Goal: Transaction & Acquisition: Purchase product/service

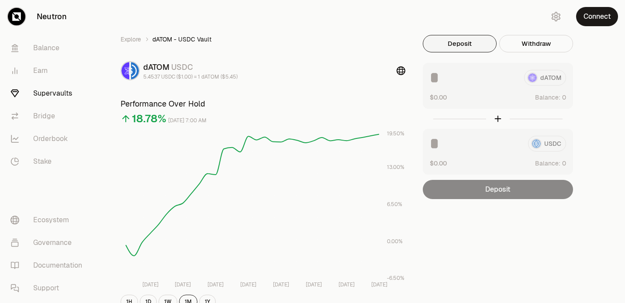
click at [458, 42] on button "Deposit" at bounding box center [460, 43] width 74 height 17
click at [53, 112] on link "Bridge" at bounding box center [48, 116] width 91 height 23
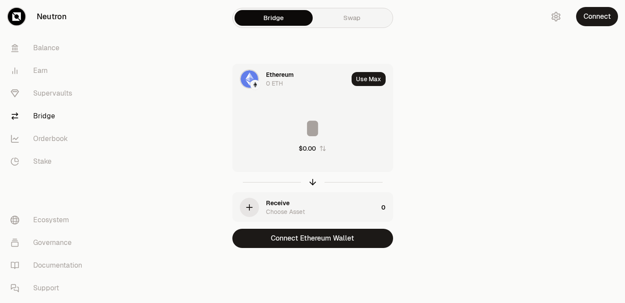
click at [277, 202] on div "Receive" at bounding box center [278, 203] width 24 height 9
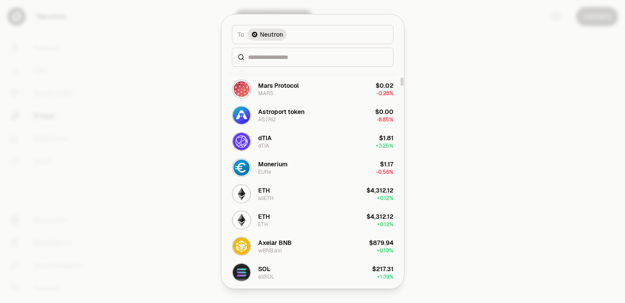
scroll to position [277, 0]
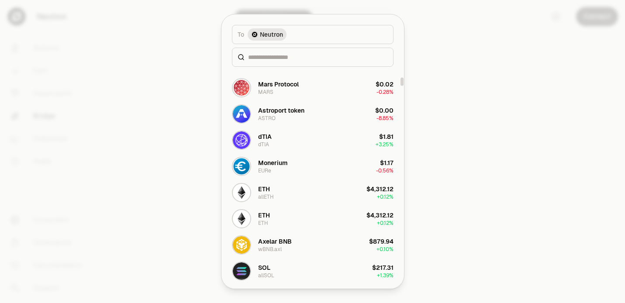
click at [297, 29] on button "To Neutron" at bounding box center [313, 34] width 162 height 19
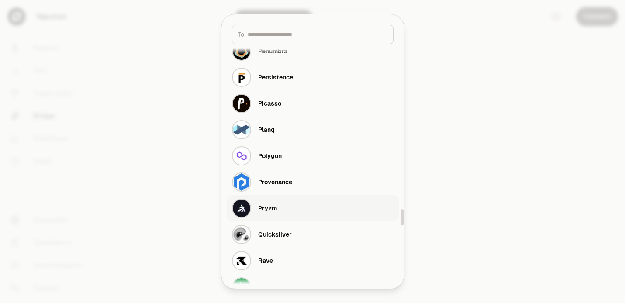
scroll to position [2479, 0]
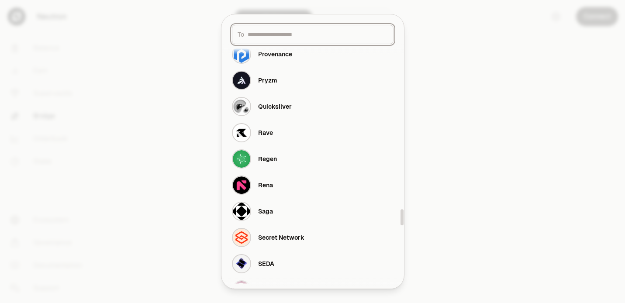
click at [263, 38] on input at bounding box center [318, 34] width 140 height 9
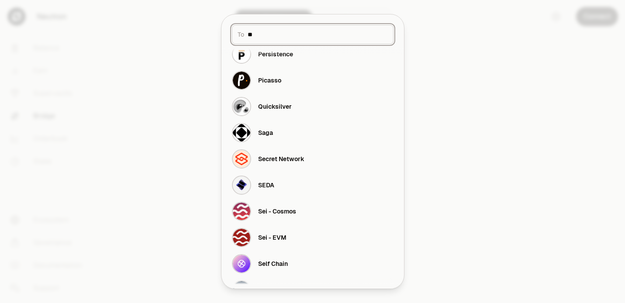
scroll to position [0, 0]
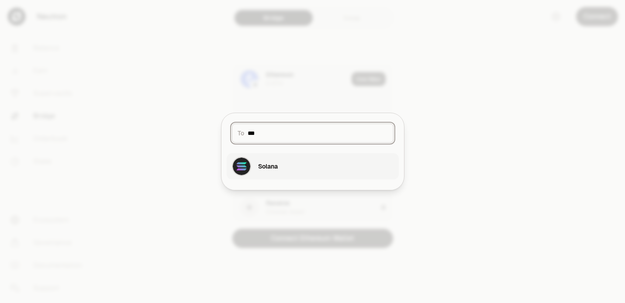
type input "***"
click at [299, 173] on button "Solana" at bounding box center [313, 166] width 172 height 26
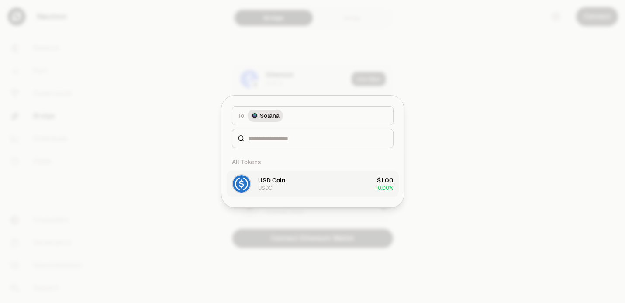
click at [314, 184] on button "USD Coin USDC $1.00 + 0.00%" at bounding box center [313, 184] width 172 height 26
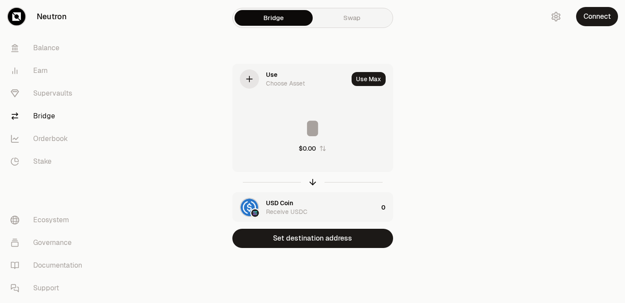
click at [280, 76] on div "Use Choose Asset" at bounding box center [307, 78] width 82 height 17
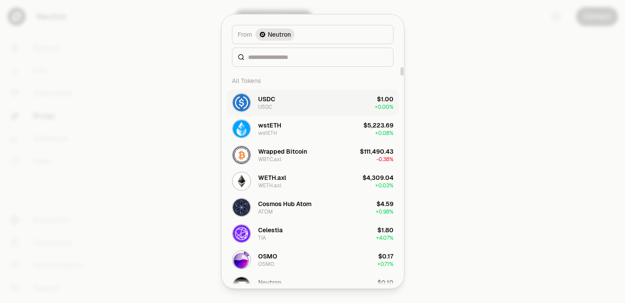
click at [303, 100] on button "USDC USDC $1.00 + 0.00%" at bounding box center [313, 103] width 172 height 26
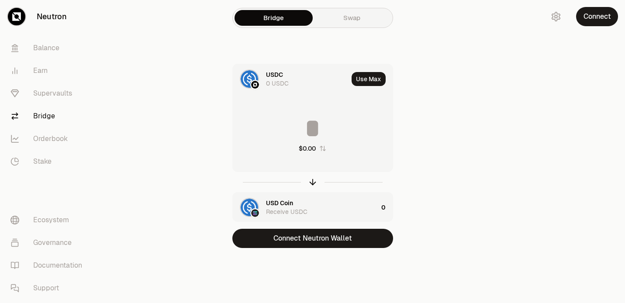
click at [308, 132] on input at bounding box center [313, 128] width 160 height 26
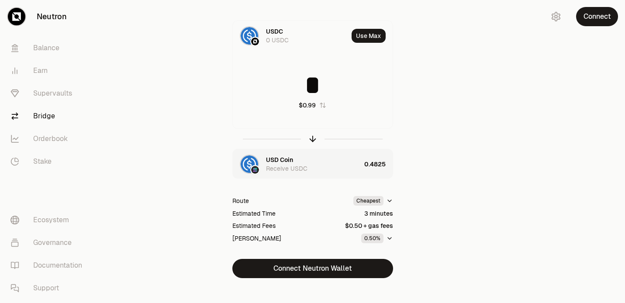
scroll to position [53, 0]
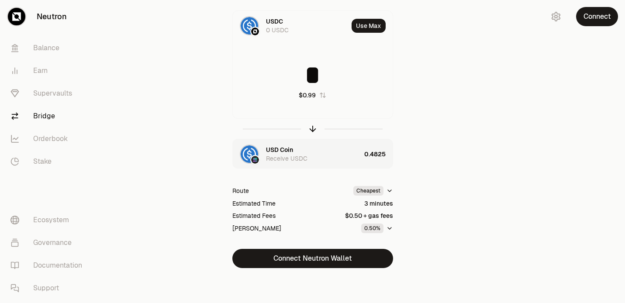
type input "*"
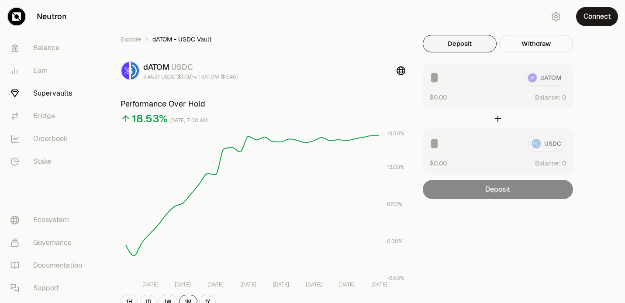
click at [423, 118] on div at bounding box center [498, 119] width 150 height 20
click at [473, 45] on button "Deposit" at bounding box center [460, 43] width 74 height 17
click at [547, 75] on div "dATOM" at bounding box center [498, 78] width 136 height 16
click at [599, 21] on button "Connect" at bounding box center [597, 16] width 42 height 19
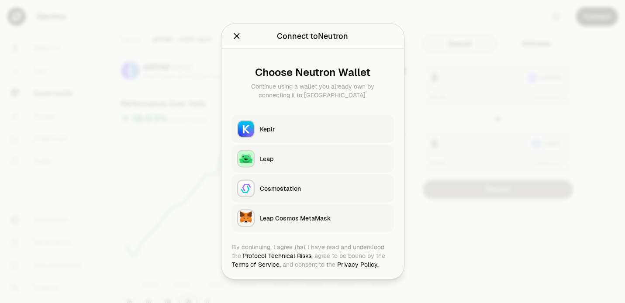
click at [285, 133] on div "Keplr" at bounding box center [324, 129] width 128 height 9
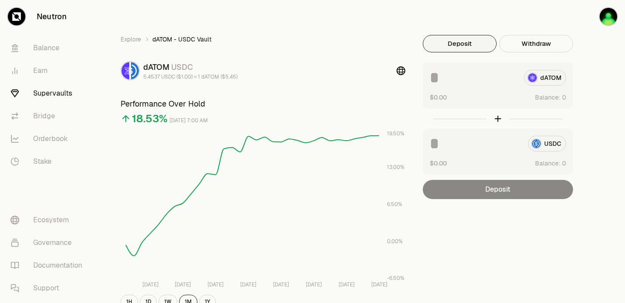
click at [446, 76] on input at bounding box center [473, 78] width 87 height 16
type input "****"
click at [484, 227] on div "Explore dATOM - USDC Vault dATOM USDC 5.4537 USDC ($1.00) = 1 dATOM ($5.45) Per…" at bounding box center [361, 283] width 503 height 496
click at [49, 166] on link "Stake" at bounding box center [48, 161] width 91 height 23
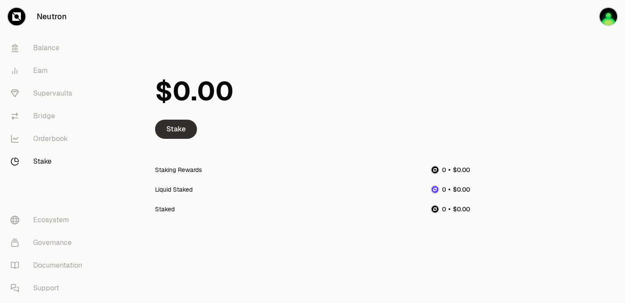
click at [181, 130] on link "Stake" at bounding box center [176, 129] width 42 height 19
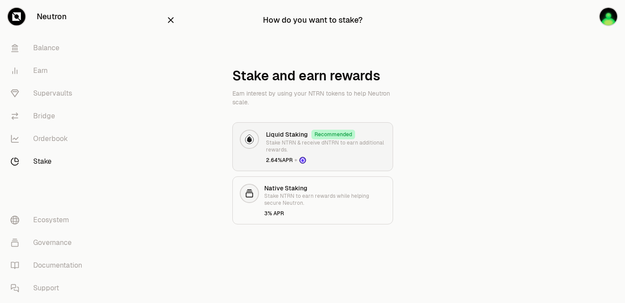
click at [280, 151] on p "Stake NTRN & receive dNTRN to earn additional rewards." at bounding box center [326, 146] width 120 height 14
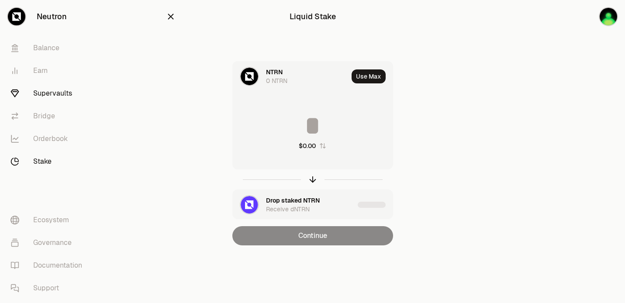
click at [38, 94] on link "Supervaults" at bounding box center [48, 93] width 91 height 23
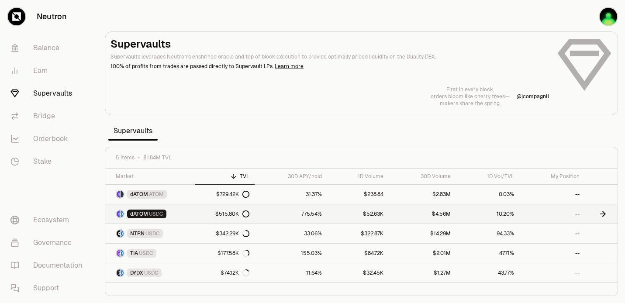
click at [157, 215] on span "USDC" at bounding box center [156, 214] width 14 height 7
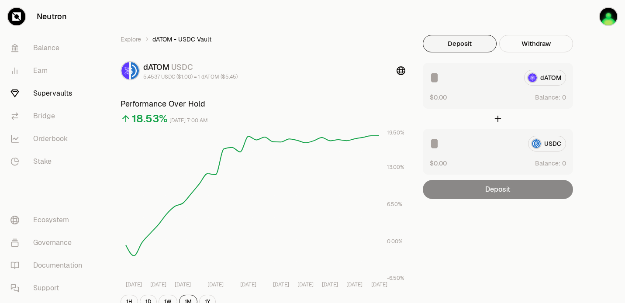
click at [465, 80] on input at bounding box center [473, 78] width 87 height 16
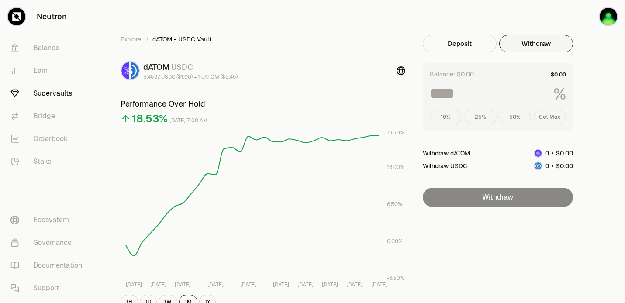
click at [524, 46] on button "Withdraw" at bounding box center [537, 43] width 74 height 17
click at [543, 118] on div "10% 25% 50% Get Max" at bounding box center [498, 117] width 136 height 14
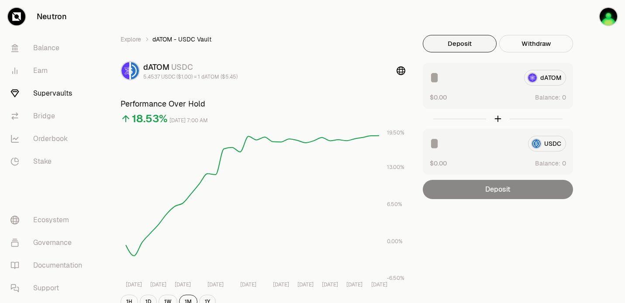
click at [483, 47] on button "Deposit" at bounding box center [460, 43] width 74 height 17
click at [452, 79] on input at bounding box center [473, 78] width 87 height 16
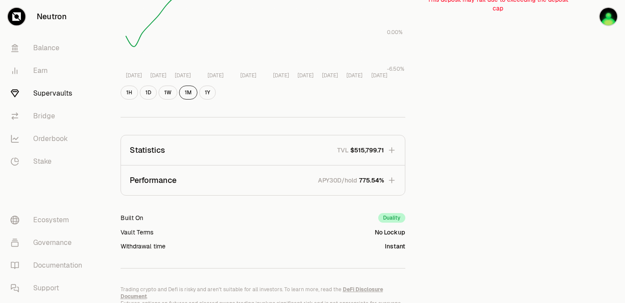
scroll to position [255, 0]
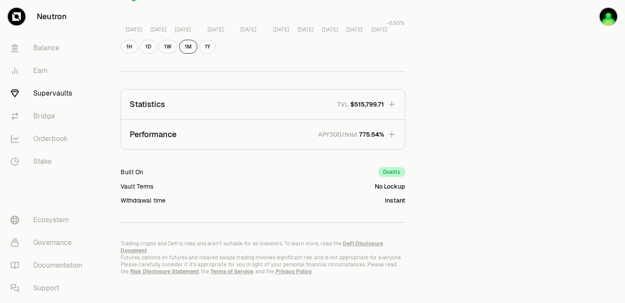
type input "****"
click at [46, 97] on link "Supervaults" at bounding box center [48, 93] width 91 height 23
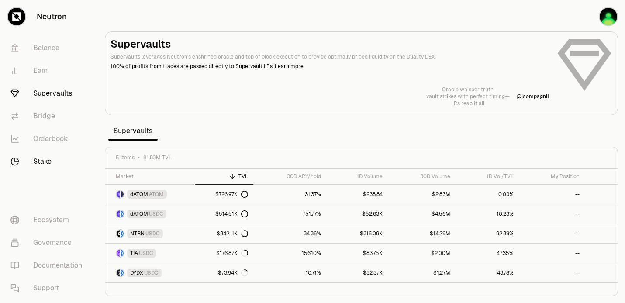
click at [39, 168] on link "Stake" at bounding box center [48, 161] width 91 height 23
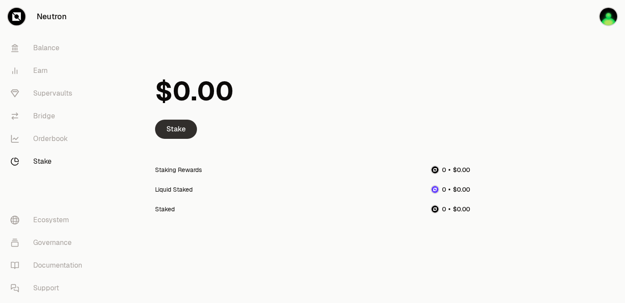
click at [186, 126] on link "Stake" at bounding box center [176, 129] width 42 height 19
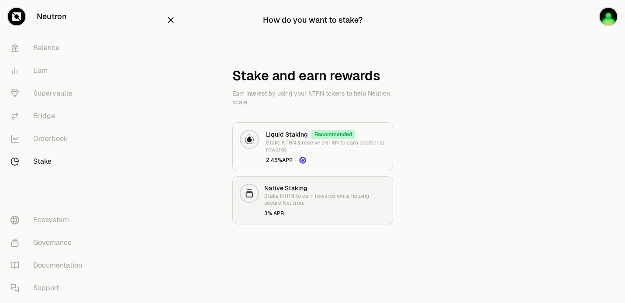
click at [287, 221] on link "Native Staking Stake NTRN to earn rewards while helping secure Neutron. 3% APR" at bounding box center [313, 201] width 161 height 48
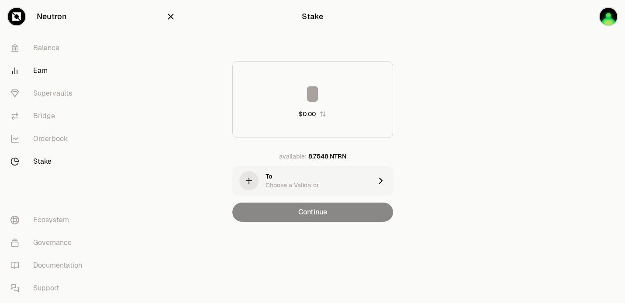
click at [37, 71] on link "Earn" at bounding box center [48, 70] width 91 height 23
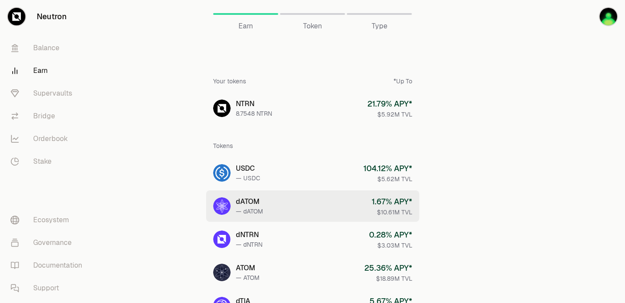
click at [289, 199] on link "dATOM — dATOM 1.67 % APY* $10.61M TVL" at bounding box center [312, 206] width 213 height 31
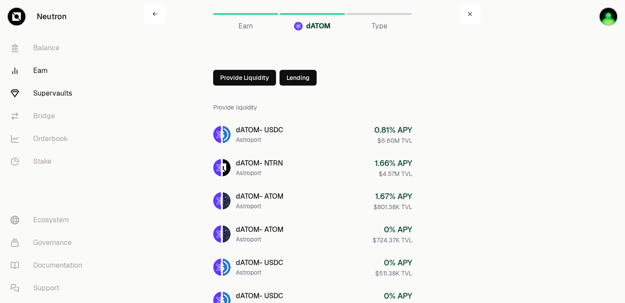
click at [59, 96] on link "Supervaults" at bounding box center [48, 93] width 91 height 23
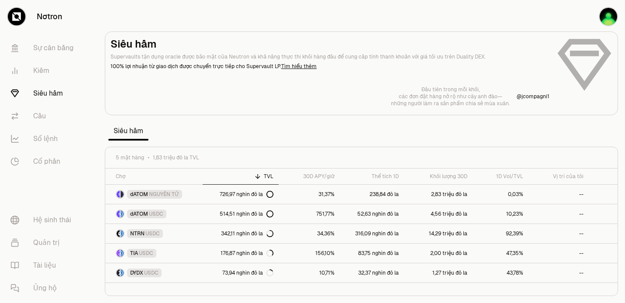
click at [241, 115] on section "Siêu hầm Supervaults tận dụng oracle được bảo mật của Neutron và khả năng thực …" at bounding box center [362, 151] width 528 height 303
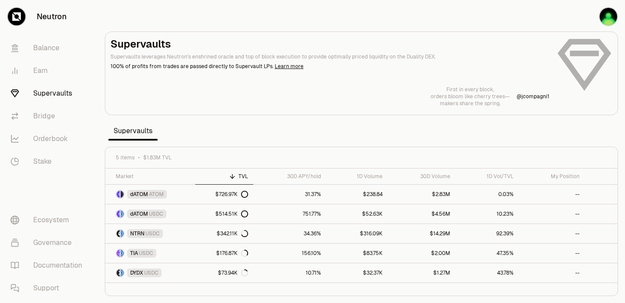
click at [50, 88] on link "Supervaults" at bounding box center [48, 93] width 91 height 23
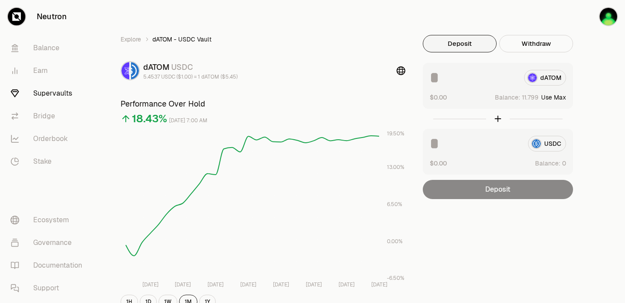
click at [560, 97] on button "Use Max" at bounding box center [554, 97] width 25 height 9
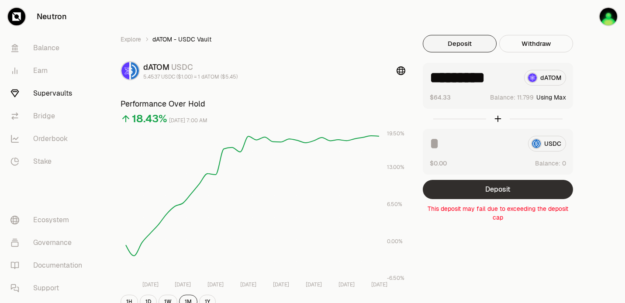
click at [476, 188] on button "Deposit" at bounding box center [498, 189] width 150 height 19
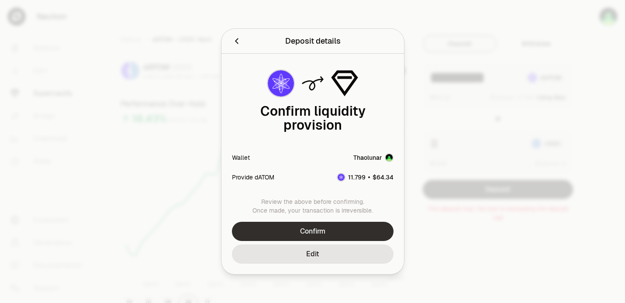
click at [323, 233] on button "Confirm" at bounding box center [313, 231] width 162 height 19
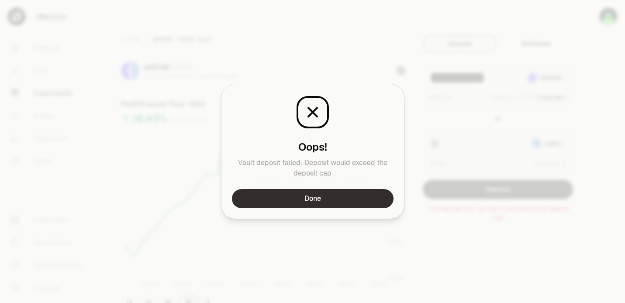
click at [329, 200] on button "Done" at bounding box center [313, 198] width 162 height 19
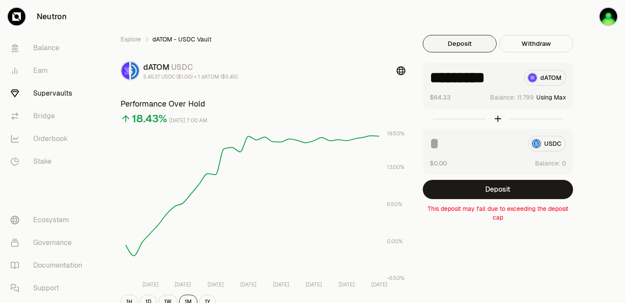
drag, startPoint x: 476, startPoint y: 76, endPoint x: 515, endPoint y: 77, distance: 39.3
click at [515, 77] on input "*********" at bounding box center [473, 78] width 87 height 16
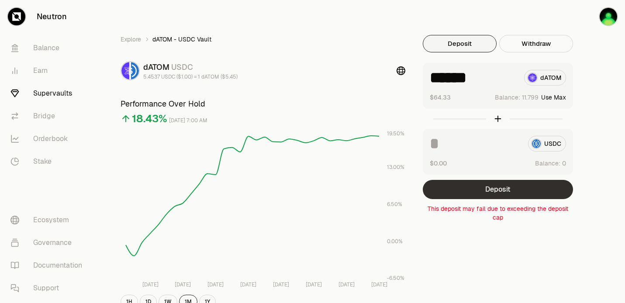
click at [487, 187] on button "Deposit" at bounding box center [498, 189] width 150 height 19
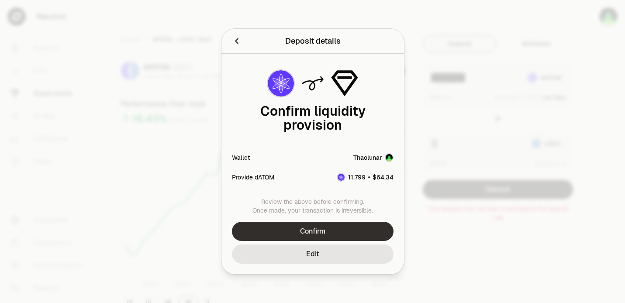
click at [364, 229] on button "Confirm" at bounding box center [313, 231] width 162 height 19
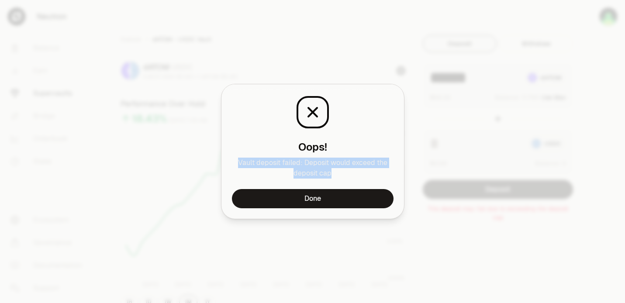
drag, startPoint x: 240, startPoint y: 161, endPoint x: 362, endPoint y: 173, distance: 122.9
click at [362, 173] on p "Vault deposit failed: Deposit would exceed the deposit cap" at bounding box center [313, 168] width 162 height 21
copy p "Vault deposit failed: Deposit would exceed the deposit cap"
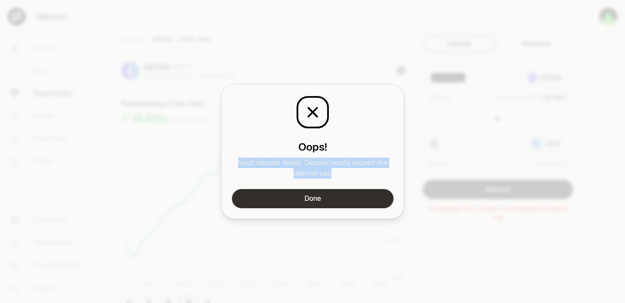
click at [326, 195] on button "Done" at bounding box center [313, 198] width 162 height 19
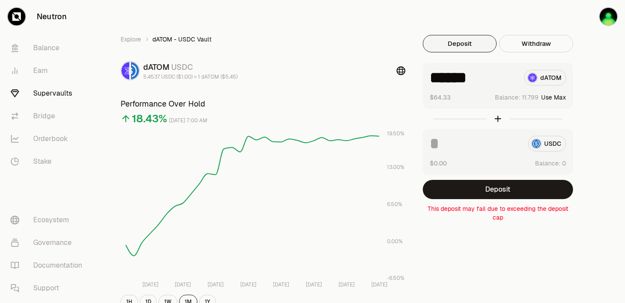
click at [479, 79] on input "******" at bounding box center [473, 78] width 87 height 16
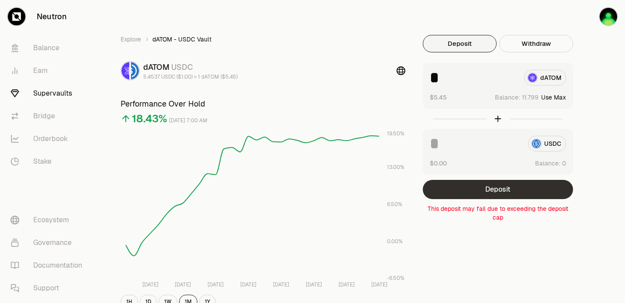
type input "*"
click at [512, 189] on button "Deposit" at bounding box center [498, 189] width 150 height 19
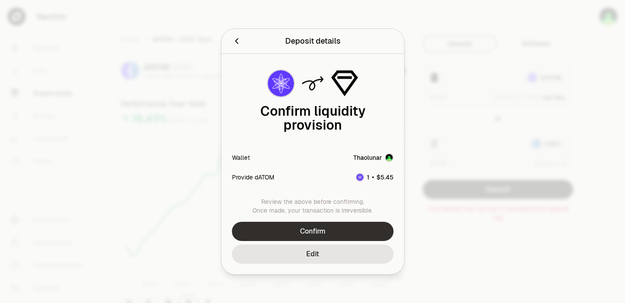
click at [354, 231] on button "Confirm" at bounding box center [313, 231] width 162 height 19
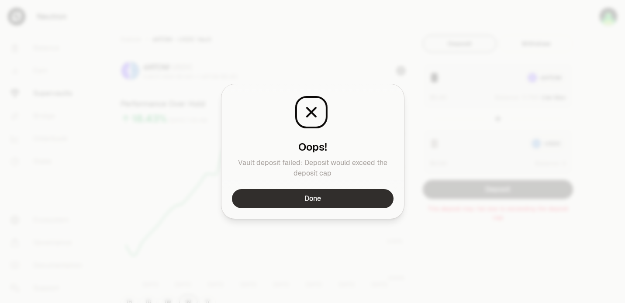
click at [328, 204] on button "Done" at bounding box center [313, 198] width 162 height 19
